Goal: Task Accomplishment & Management: Complete application form

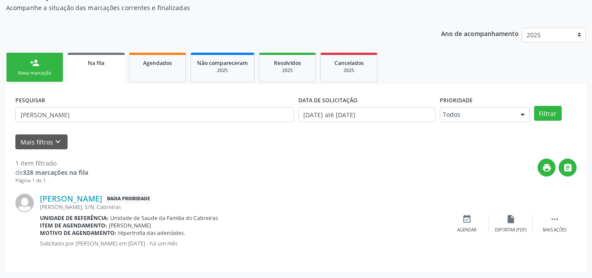
scroll to position [91, 0]
click at [38, 73] on div "Nova marcação" at bounding box center [35, 73] width 44 height 7
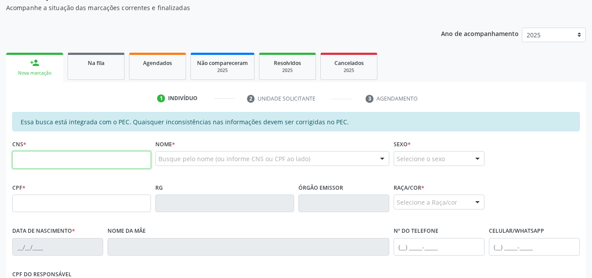
click at [70, 161] on input "text" at bounding box center [81, 160] width 139 height 18
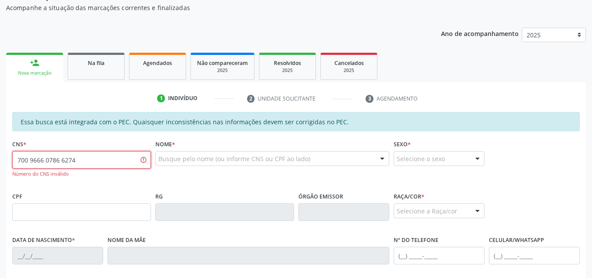
click at [27, 160] on input "700 9666 0786 6274" at bounding box center [81, 160] width 139 height 18
type input "7"
type input "709 6066 0786 6274"
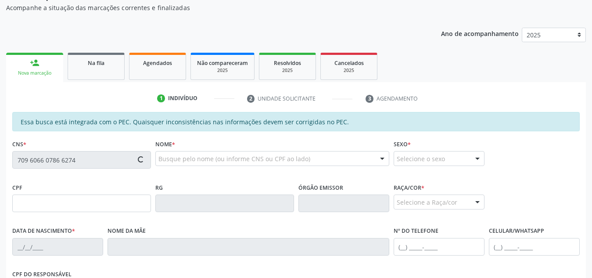
type input "021.768.974-47"
type input "[DATE]"
type input "[PERSON_NAME] de Assis"
type input "[PHONE_NUMBER]"
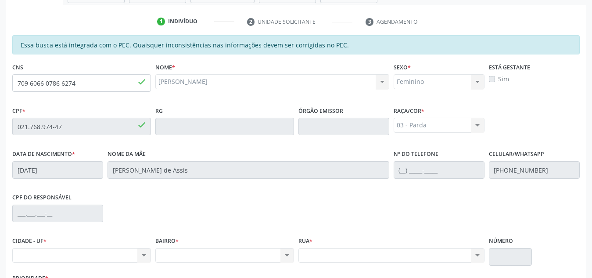
scroll to position [157, 0]
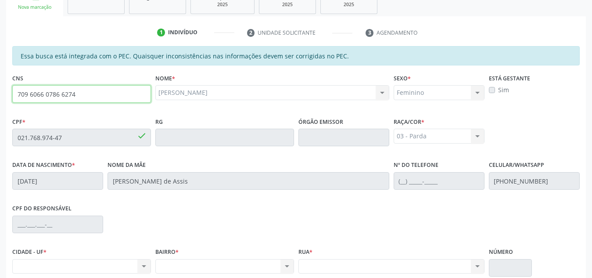
drag, startPoint x: 83, startPoint y: 96, endPoint x: 5, endPoint y: 81, distance: 79.8
click at [5, 81] on div "Acompanhamento Acompanhe a situação das marcações correntes e finalizadas Relat…" at bounding box center [296, 130] width 592 height 453
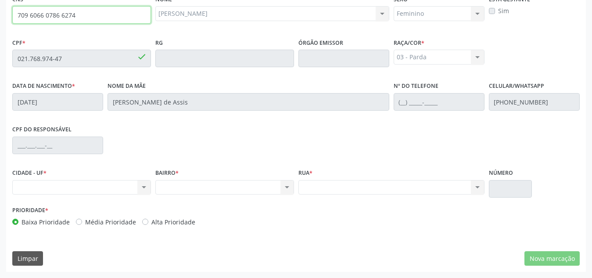
paste input "text"
type input "709 6066 0786 6274"
